Goal: Task Accomplishment & Management: Manage account settings

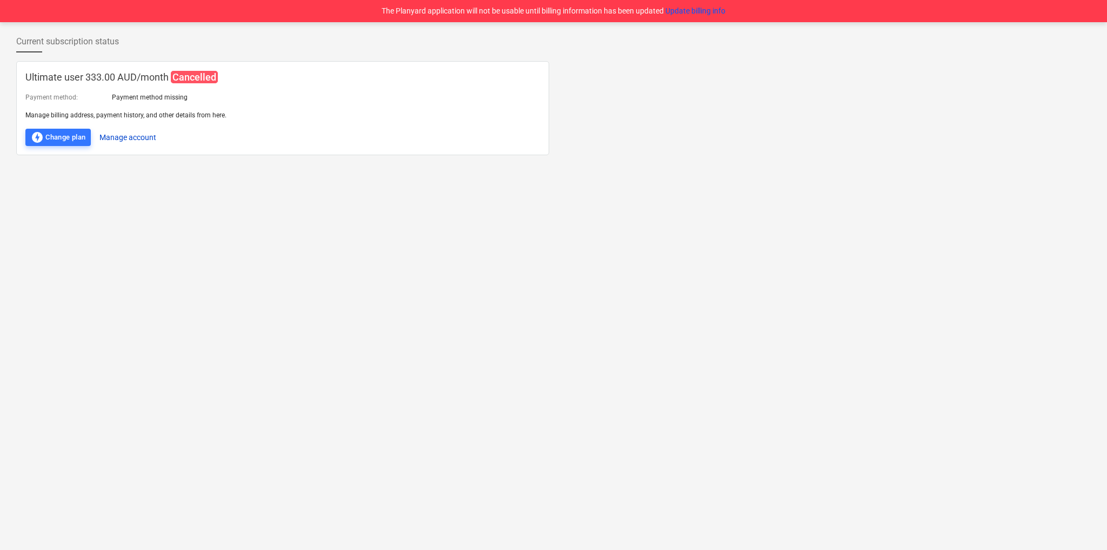
click at [112, 136] on button "Manage account" at bounding box center [127, 137] width 57 height 17
click at [122, 136] on button "Manage account" at bounding box center [127, 137] width 57 height 17
click at [700, 11] on button "Update billing info" at bounding box center [696, 10] width 60 height 11
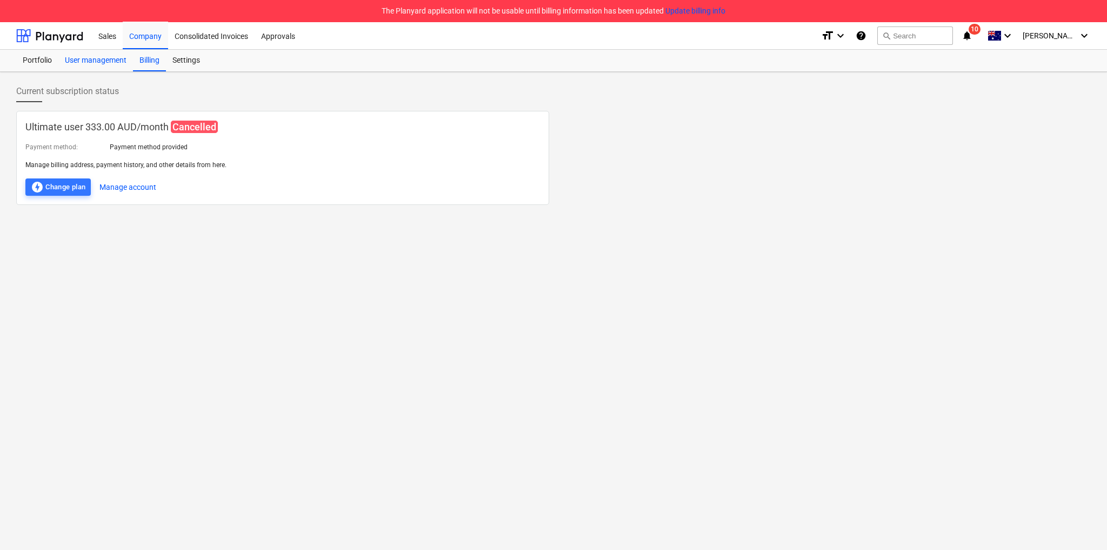
click at [75, 57] on div "User management" at bounding box center [95, 61] width 75 height 22
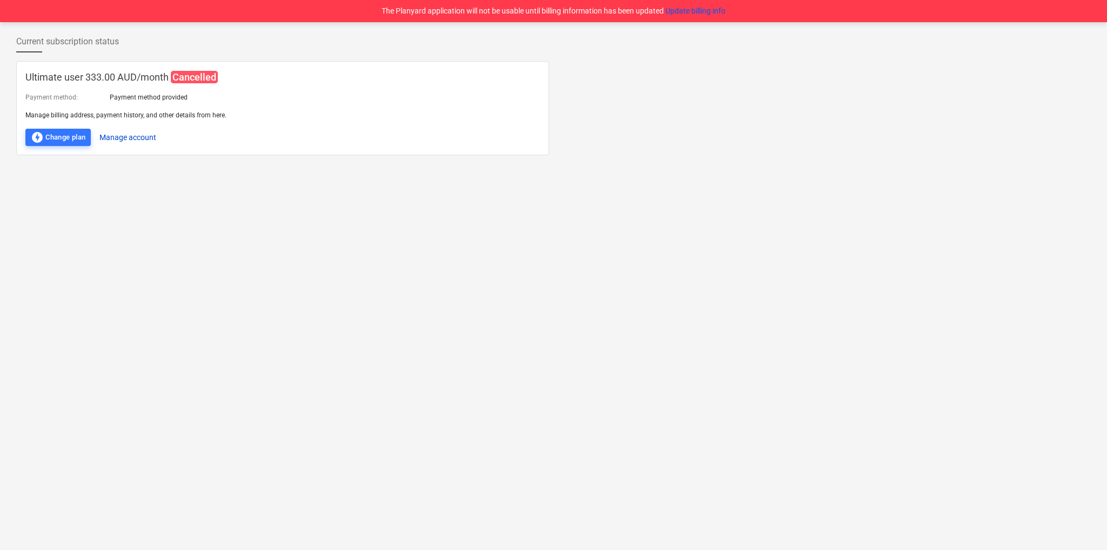
click at [144, 138] on button "Manage account" at bounding box center [127, 137] width 57 height 17
click at [679, 11] on button "Update billing info" at bounding box center [696, 10] width 60 height 11
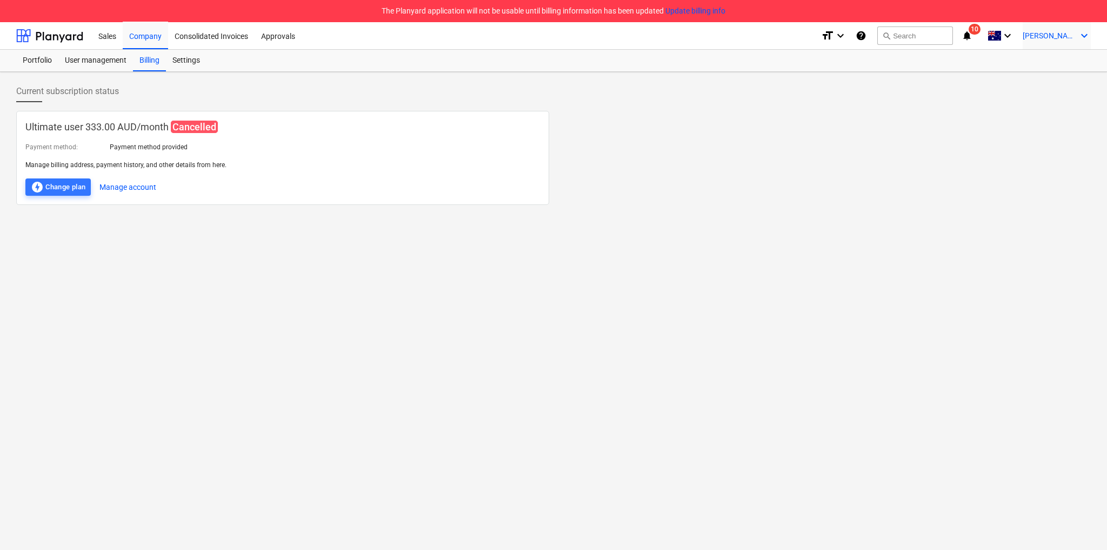
click at [1066, 32] on span "[PERSON_NAME]" at bounding box center [1050, 35] width 54 height 9
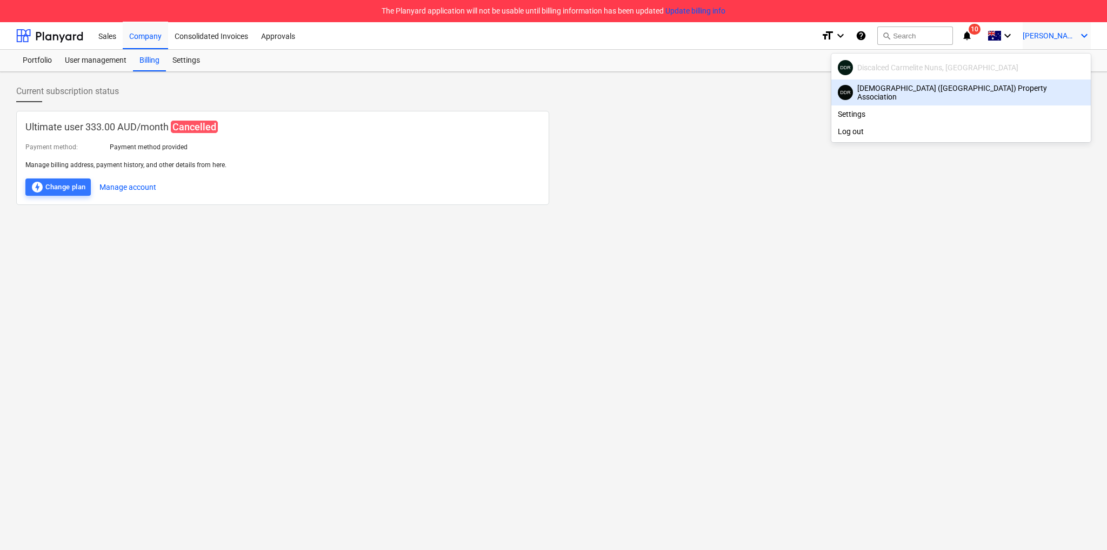
click at [980, 95] on div "DDR [GEOGRAPHIC_DATA] ([GEOGRAPHIC_DATA]) Property Association" at bounding box center [961, 92] width 247 height 17
